Goal: Find specific page/section: Find specific page/section

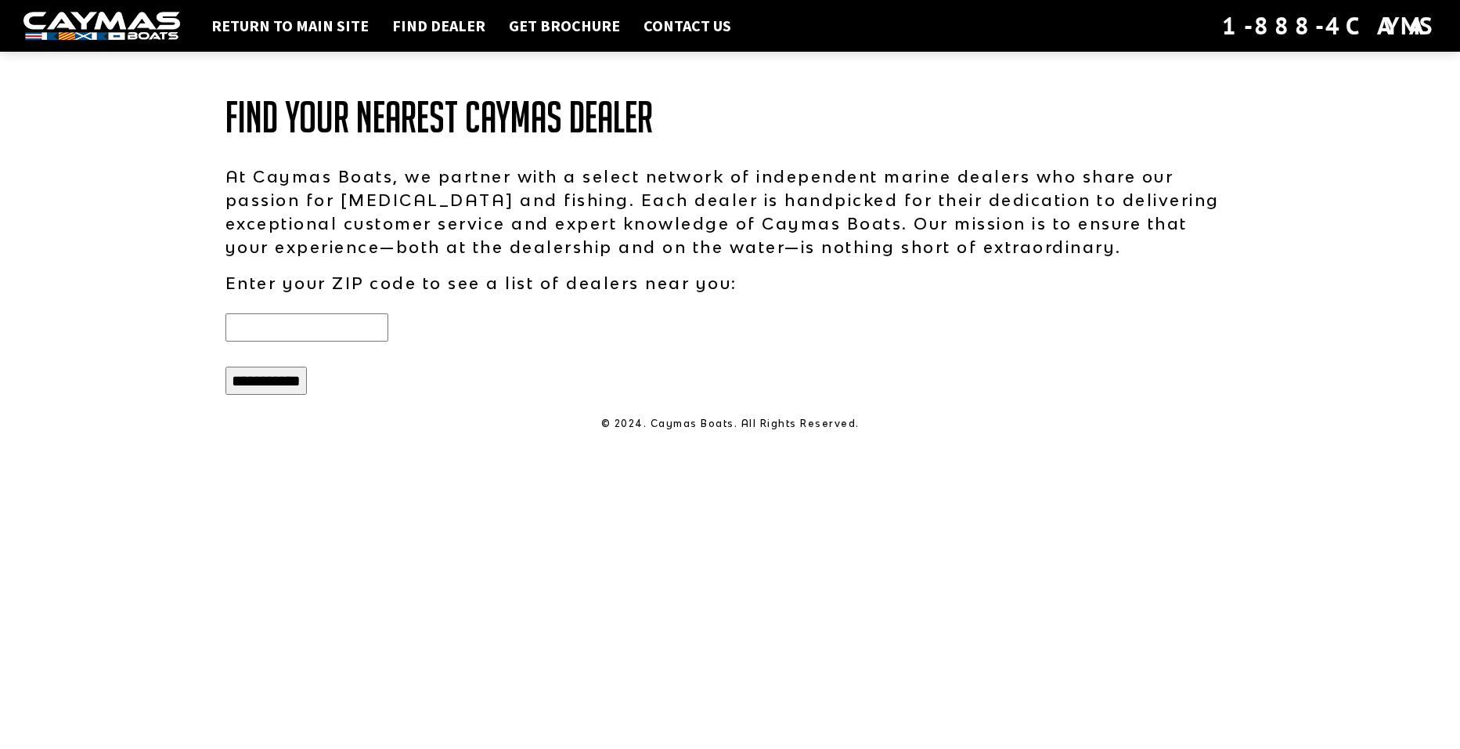
click at [352, 322] on input "text" at bounding box center [307, 327] width 163 height 28
type input "*****"
click at [289, 385] on input "**********" at bounding box center [266, 380] width 81 height 28
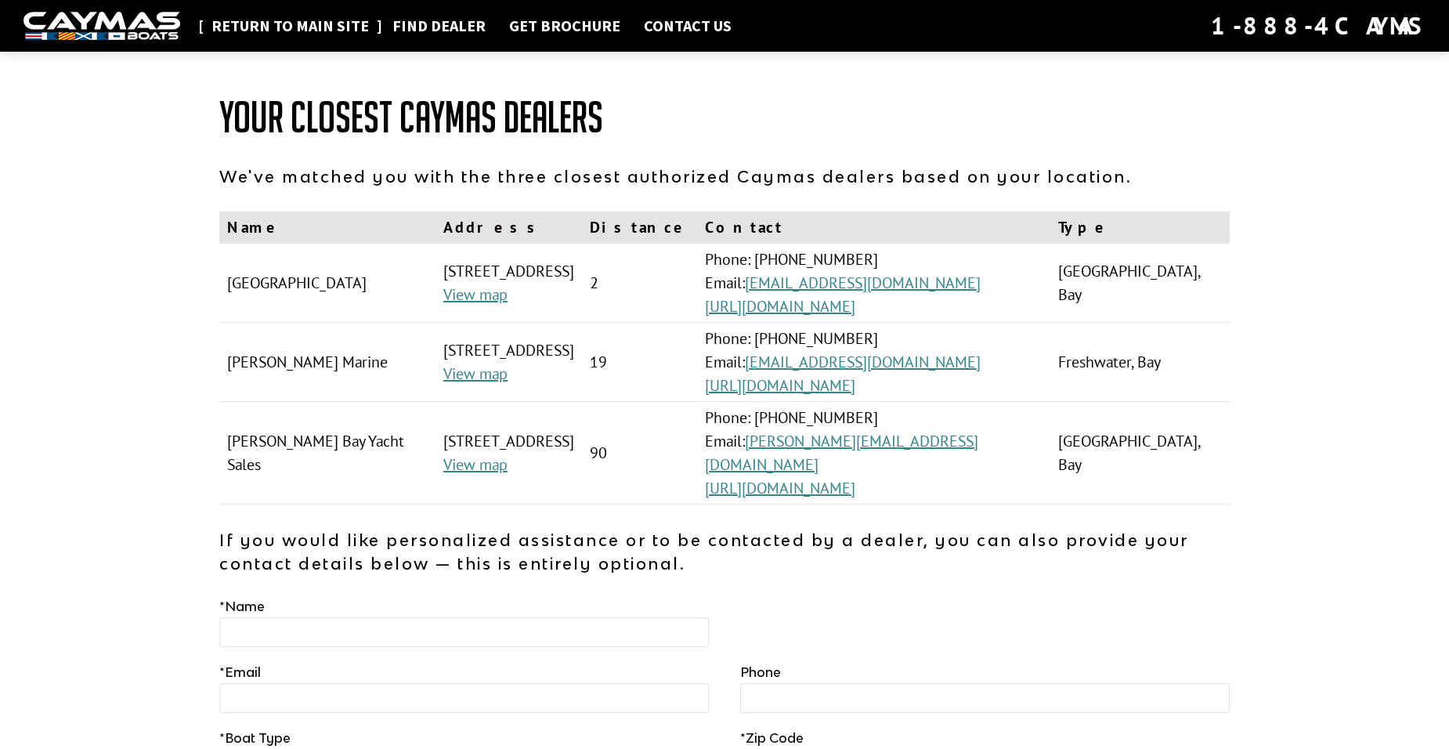
click at [256, 31] on link "Return to main site" at bounding box center [290, 26] width 173 height 20
